Goal: Transaction & Acquisition: Purchase product/service

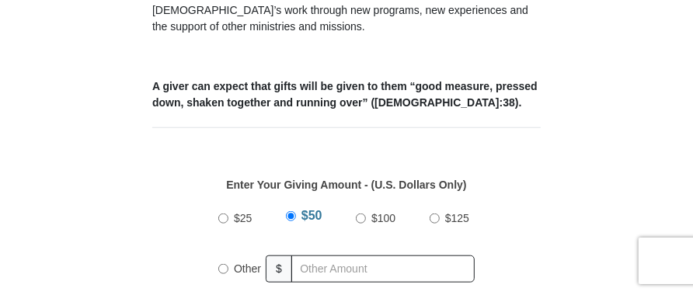
scroll to position [688, 0]
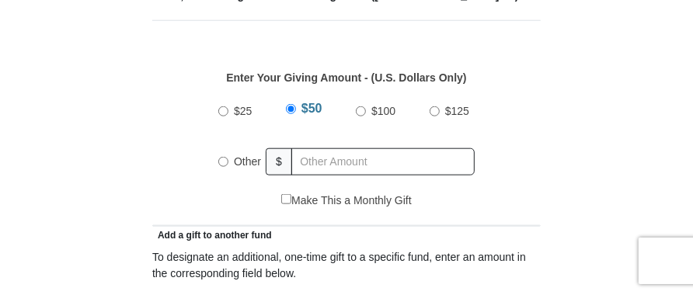
click at [228, 157] on input "Other" at bounding box center [223, 162] width 10 height 10
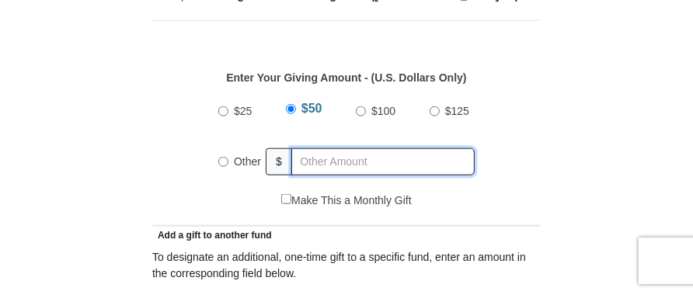
radio input "true"
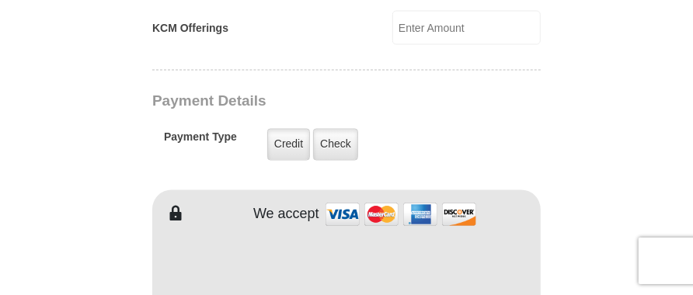
scroll to position [1193, 0]
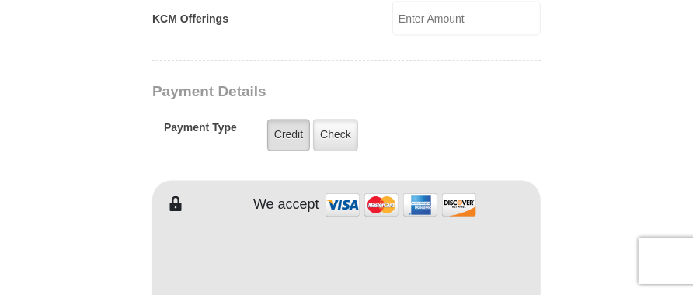
type input "249.00"
click at [290, 120] on label "Credit" at bounding box center [288, 136] width 43 height 32
click at [0, 0] on input "Credit" at bounding box center [0, 0] width 0 height 0
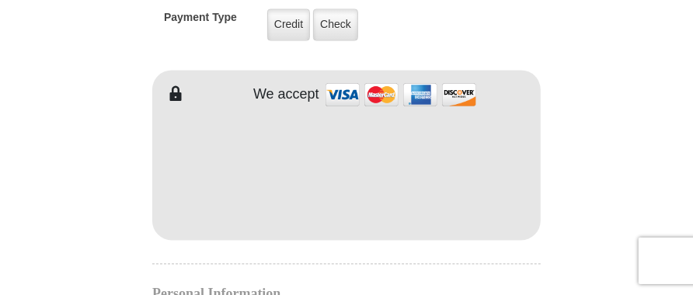
type input "ray"
type input "collins"
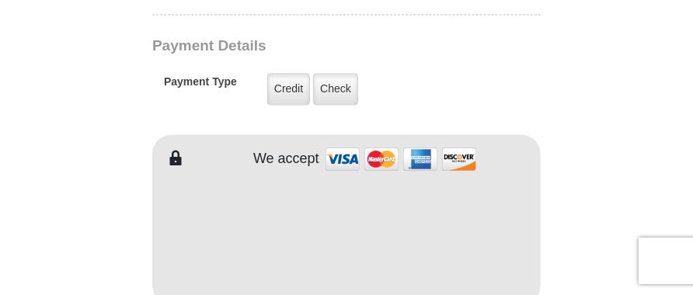
scroll to position [1238, 0]
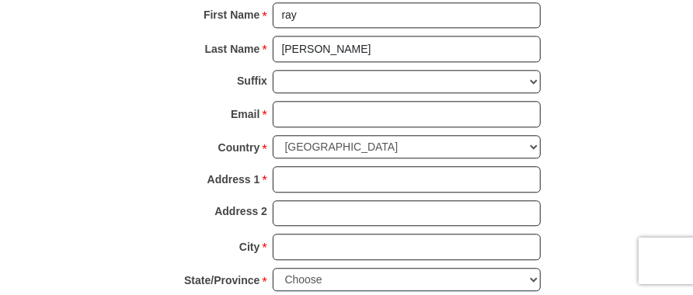
scroll to position [1633, 0]
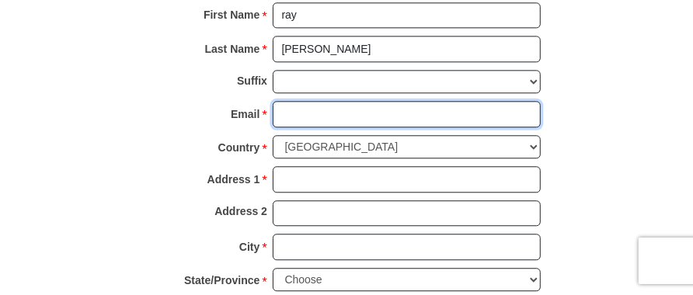
click at [304, 101] on input "Email *" at bounding box center [407, 114] width 268 height 26
type input "raylcollinsjr@outlook.com"
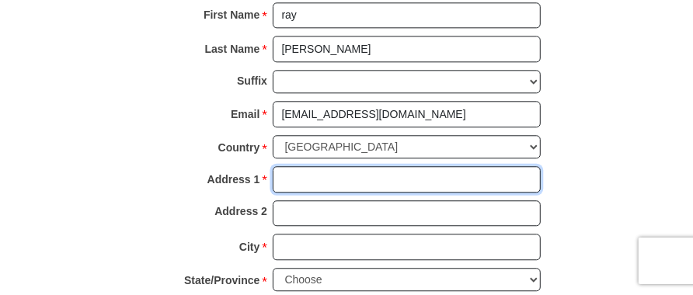
type input "1656 fairmont ave"
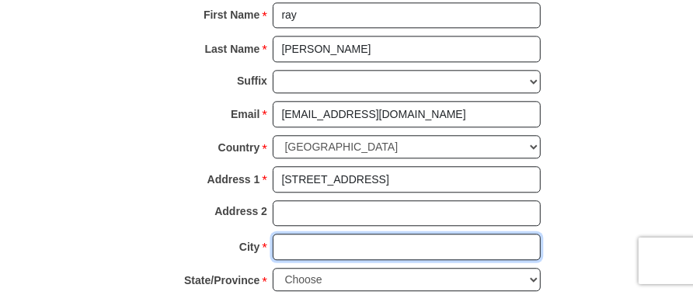
type input "fairmont"
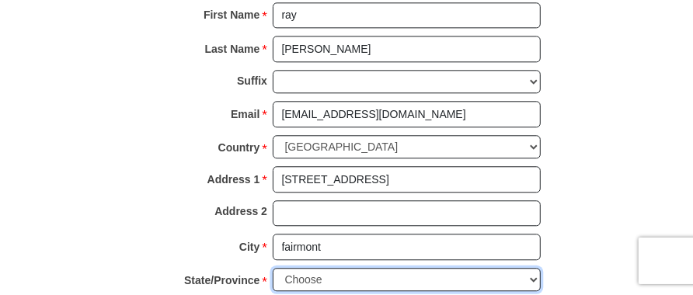
select select "WV"
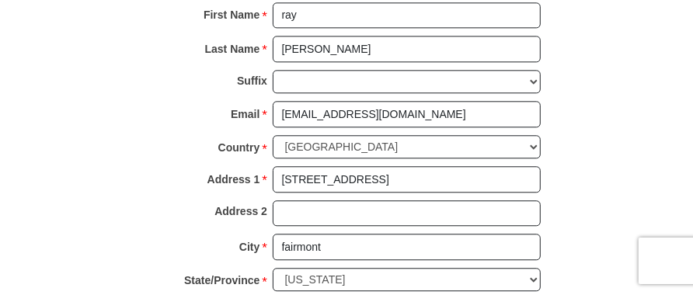
type input "26554"
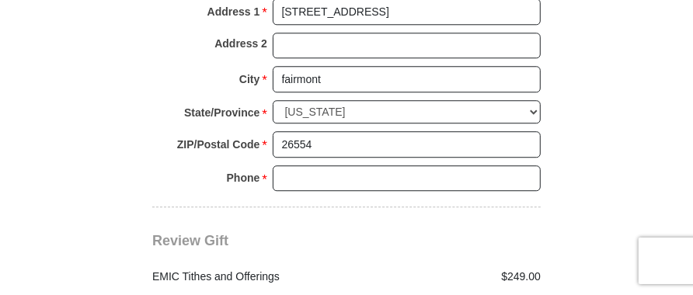
scroll to position [1831, 0]
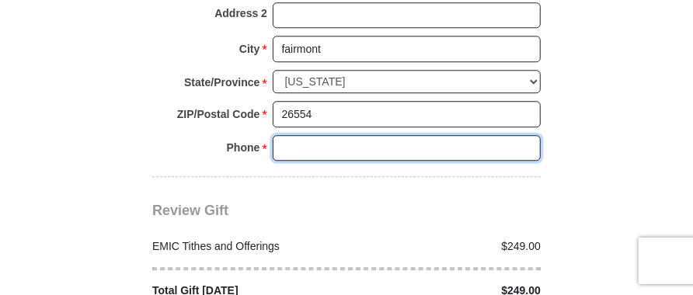
click at [293, 135] on input "Phone * *" at bounding box center [407, 148] width 268 height 26
type input "304 288 4624"
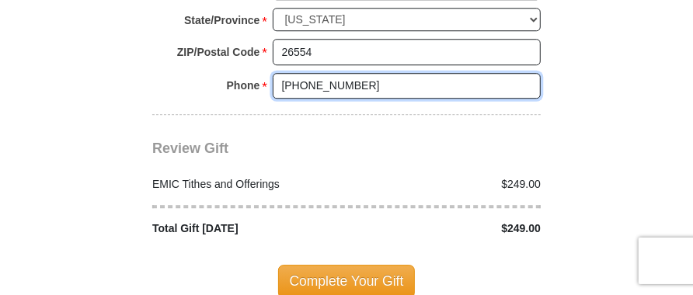
scroll to position [1908, 0]
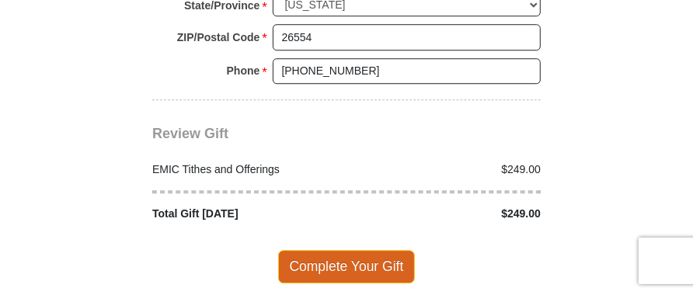
click at [337, 250] on span "Complete Your Gift" at bounding box center [346, 266] width 137 height 33
